Goal: Information Seeking & Learning: Find specific page/section

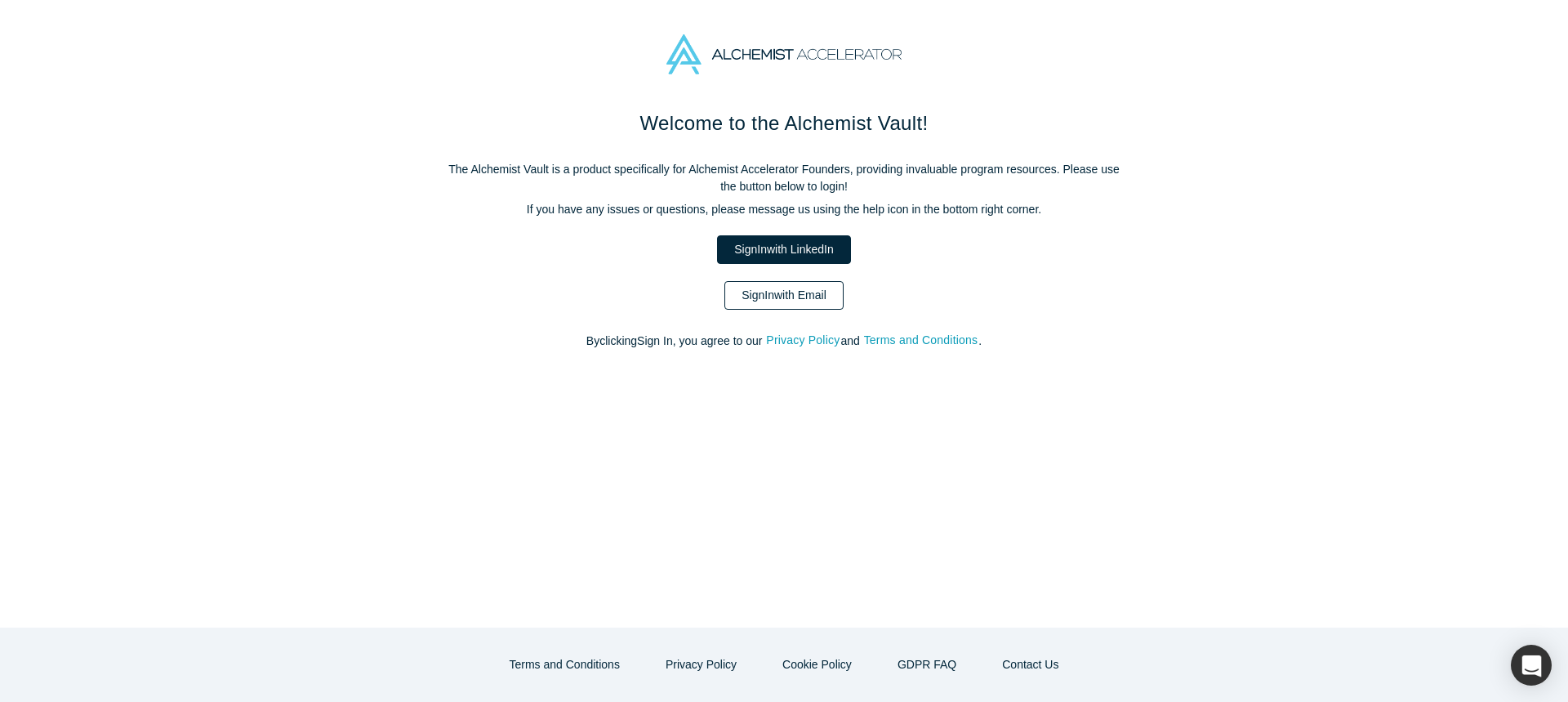
click at [786, 294] on link "Sign In with Email" at bounding box center [784, 295] width 119 height 28
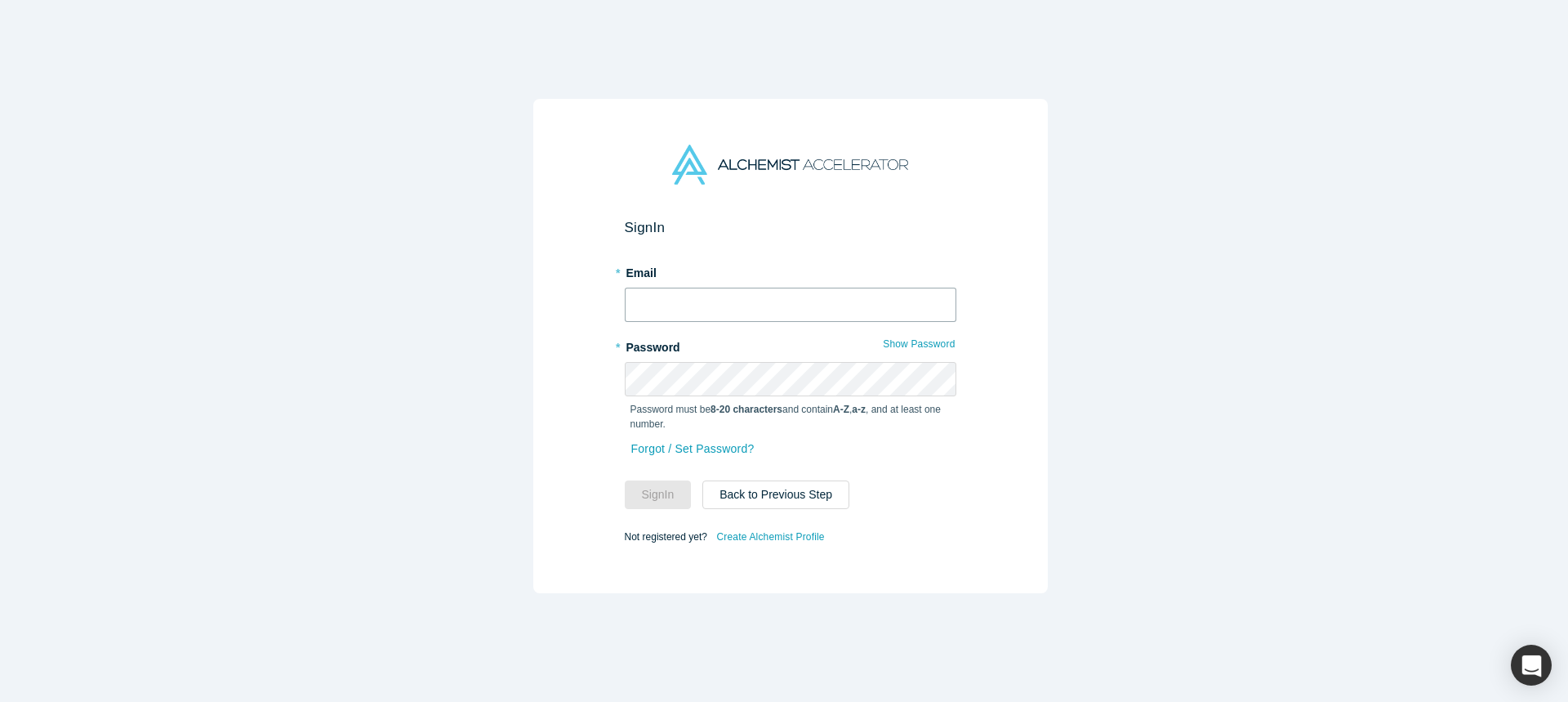
type input "[EMAIL_ADDRESS][DOMAIN_NAME]"
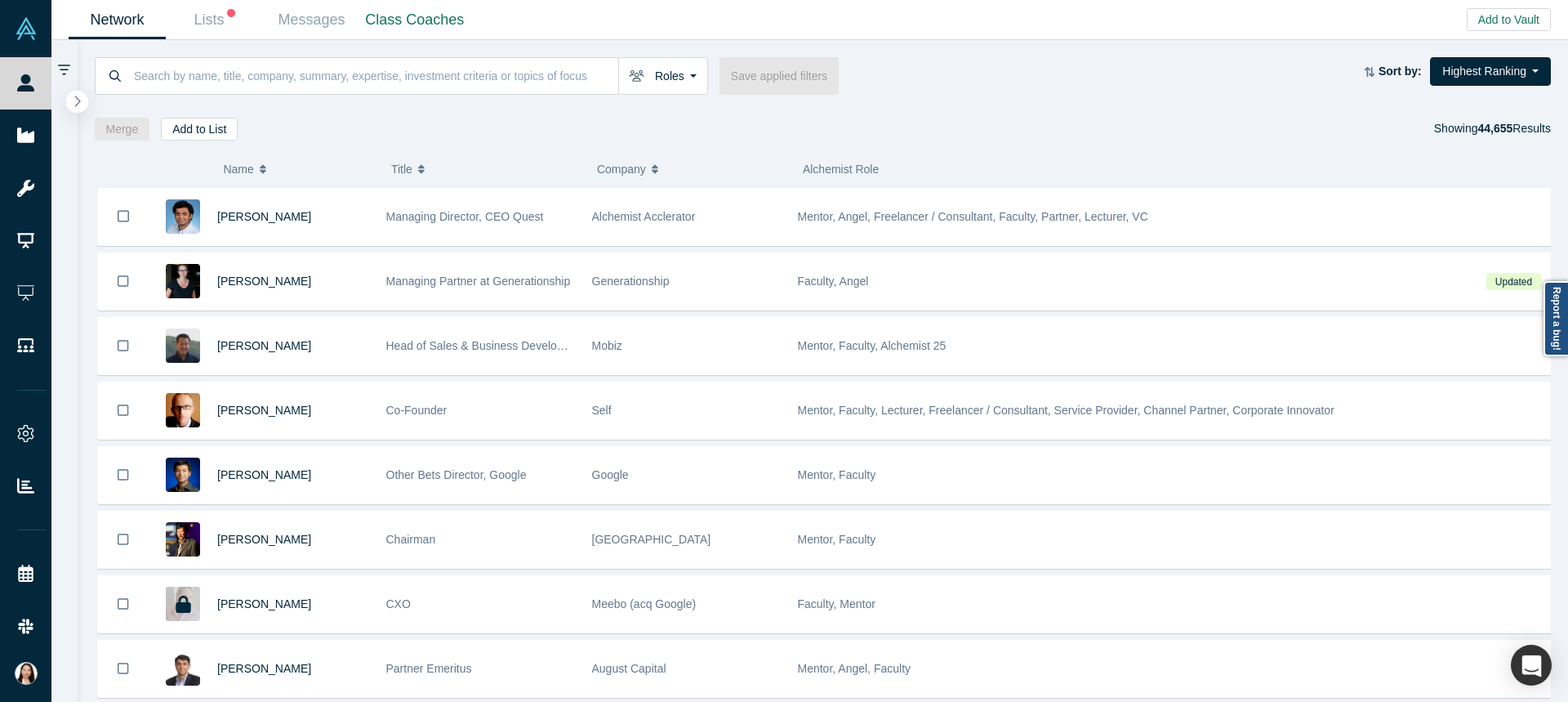
click at [76, 96] on icon "button" at bounding box center [77, 100] width 8 height 12
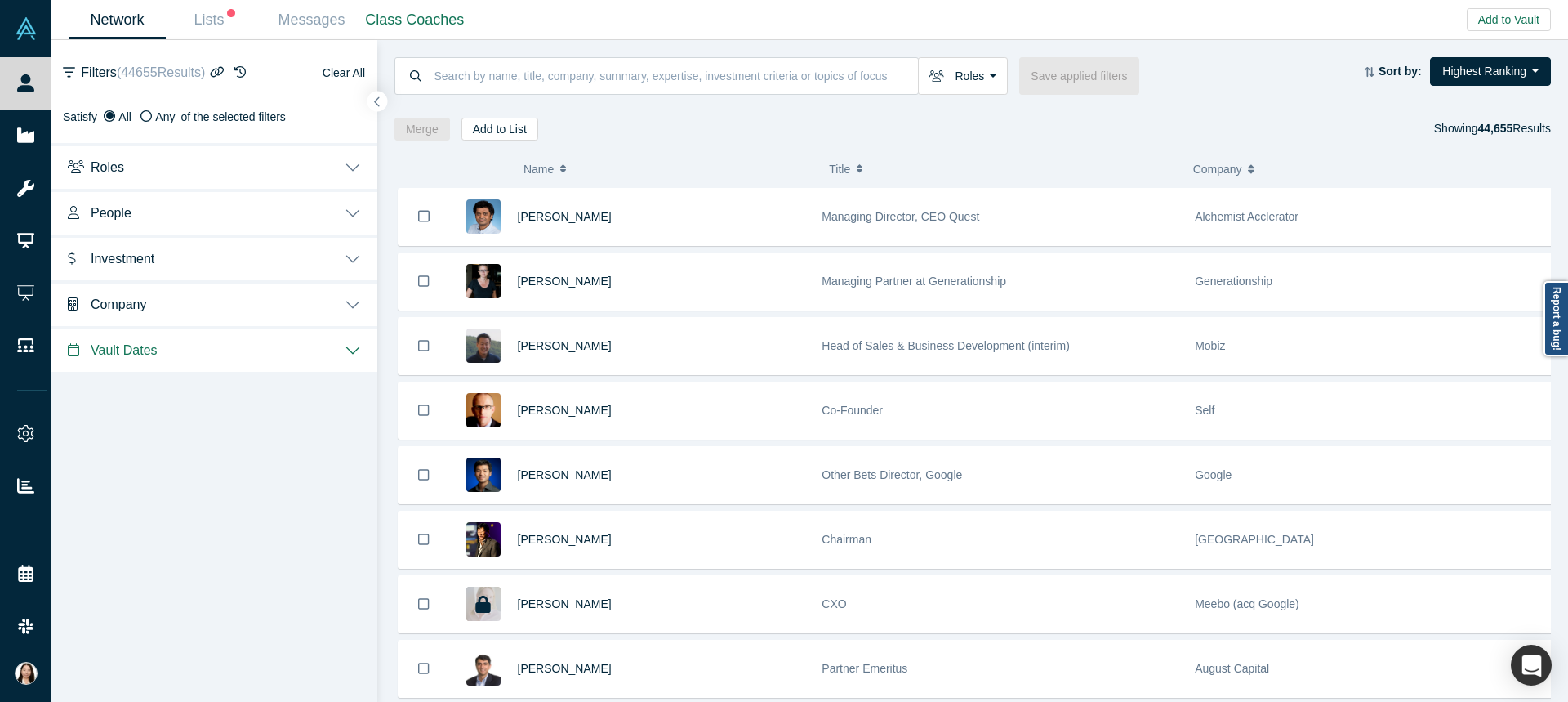
click at [341, 164] on button "Roles" at bounding box center [214, 165] width 326 height 46
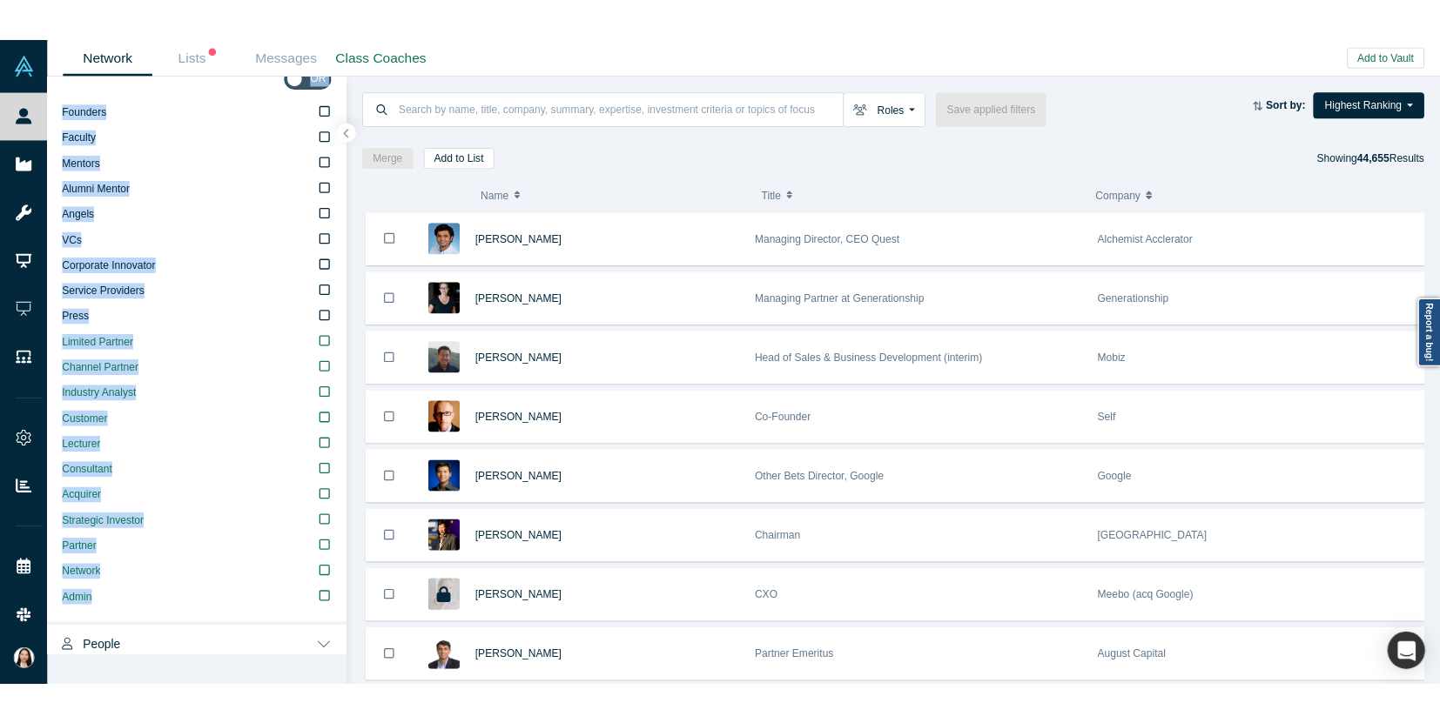
scroll to position [125, 0]
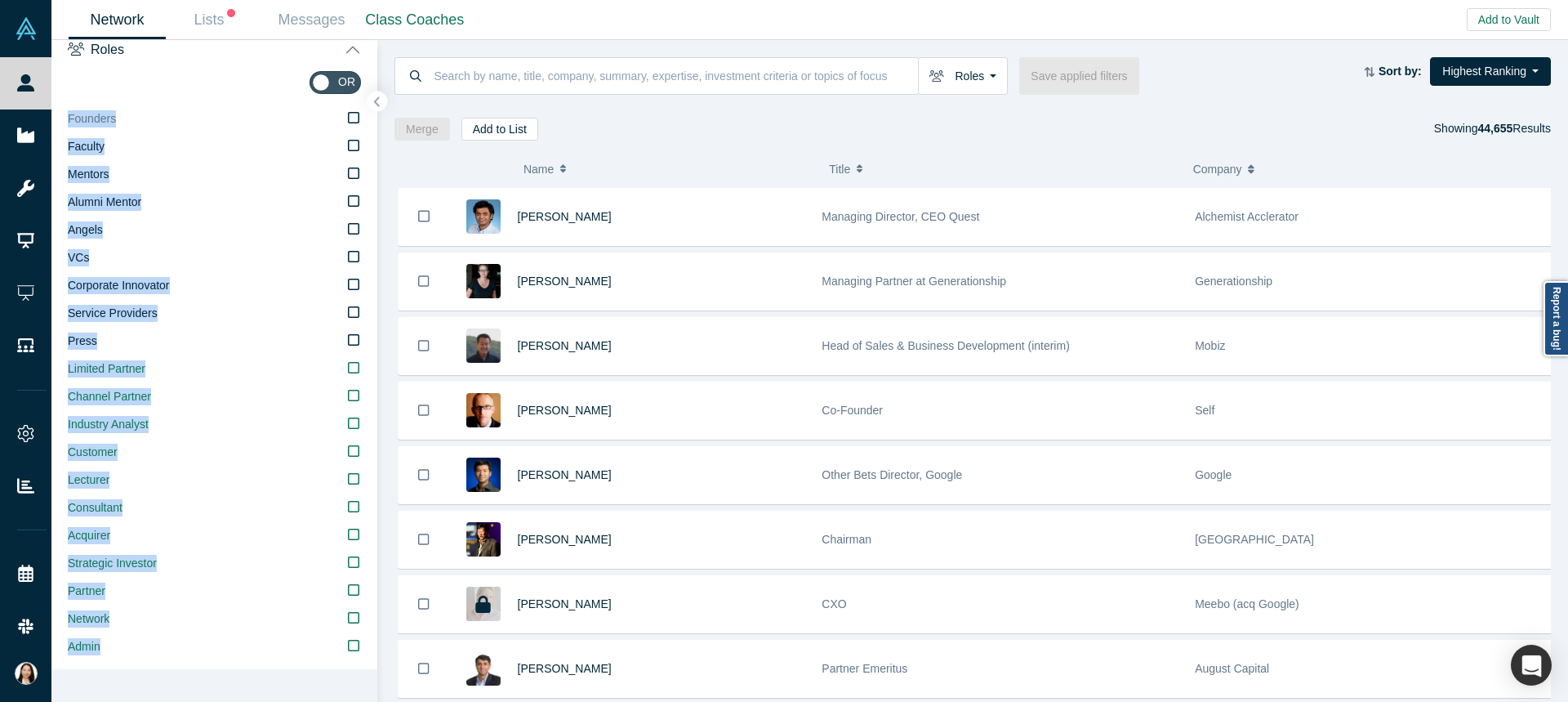
drag, startPoint x: 116, startPoint y: 469, endPoint x: 69, endPoint y: 113, distance: 359.1
click at [69, 113] on div "Founders Faculty Mentors Alumni Mentor Angels VCs Corporate Innovator Service P…" at bounding box center [214, 383] width 294 height 556
copy div "Founders Faculty Mentors Alumni Mentor Angels VCs Corporate Innovator Service P…"
click at [160, 130] on label "Founders" at bounding box center [214, 119] width 294 height 28
click at [0, 0] on input "Founders" at bounding box center [0, 0] width 0 height 0
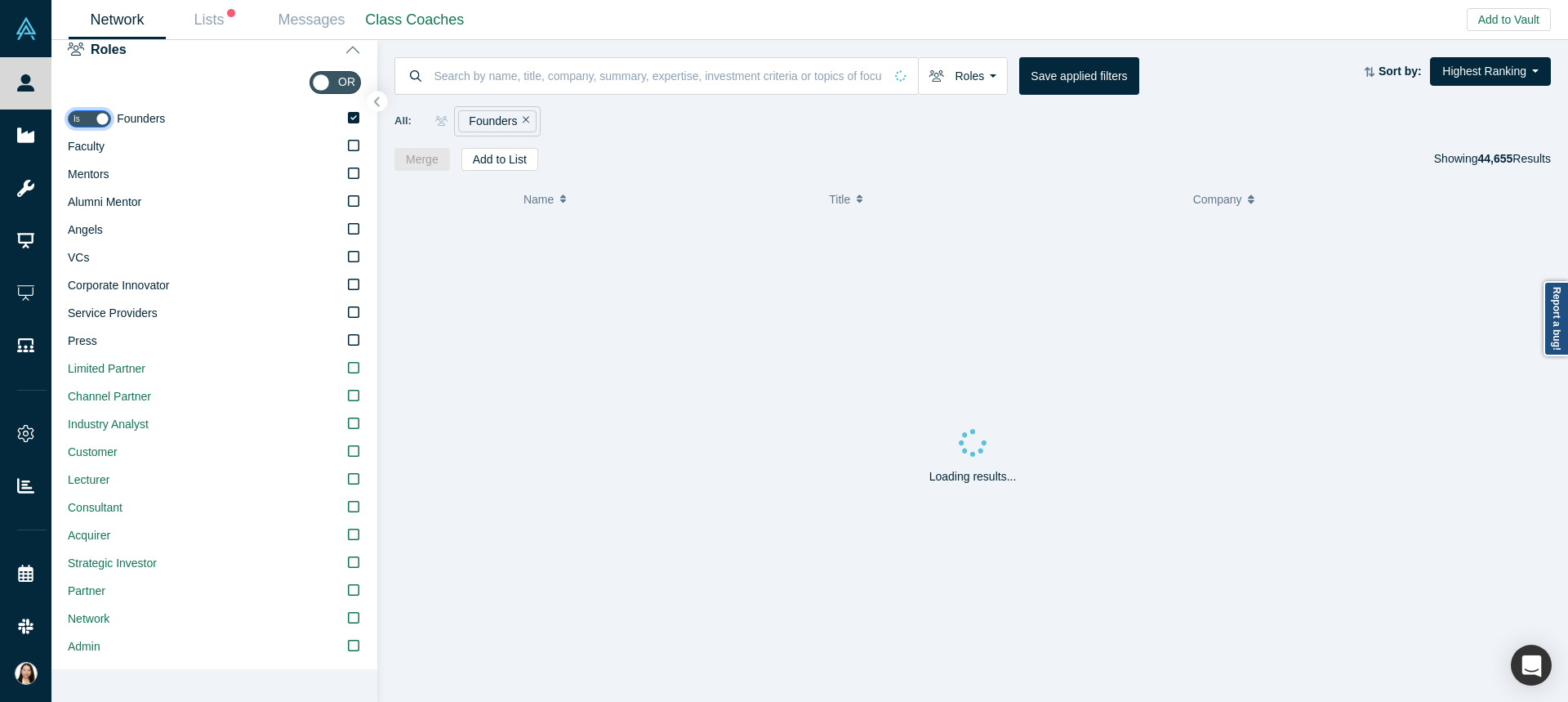
click at [74, 116] on input "checkbox" at bounding box center [89, 119] width 43 height 17
checkbox input "false"
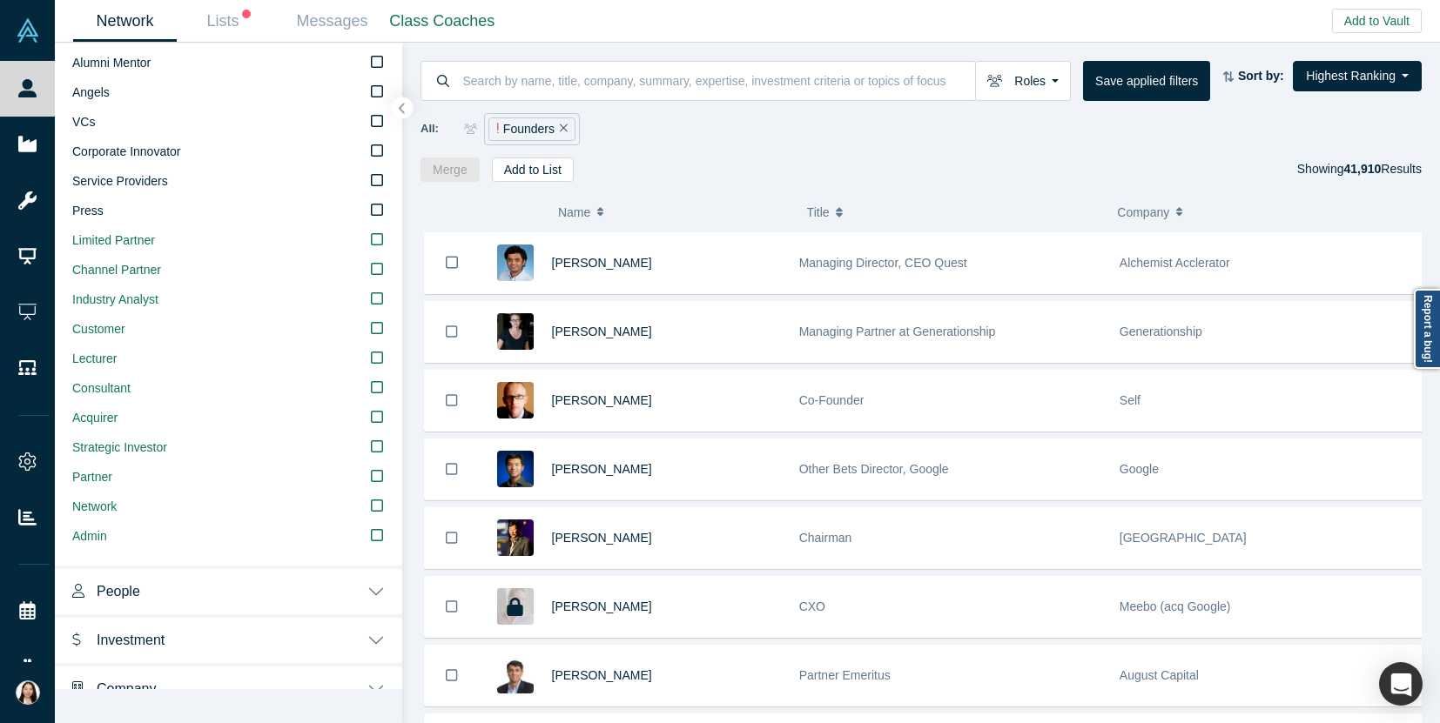
scroll to position [279, 0]
